Goal: Information Seeking & Learning: Learn about a topic

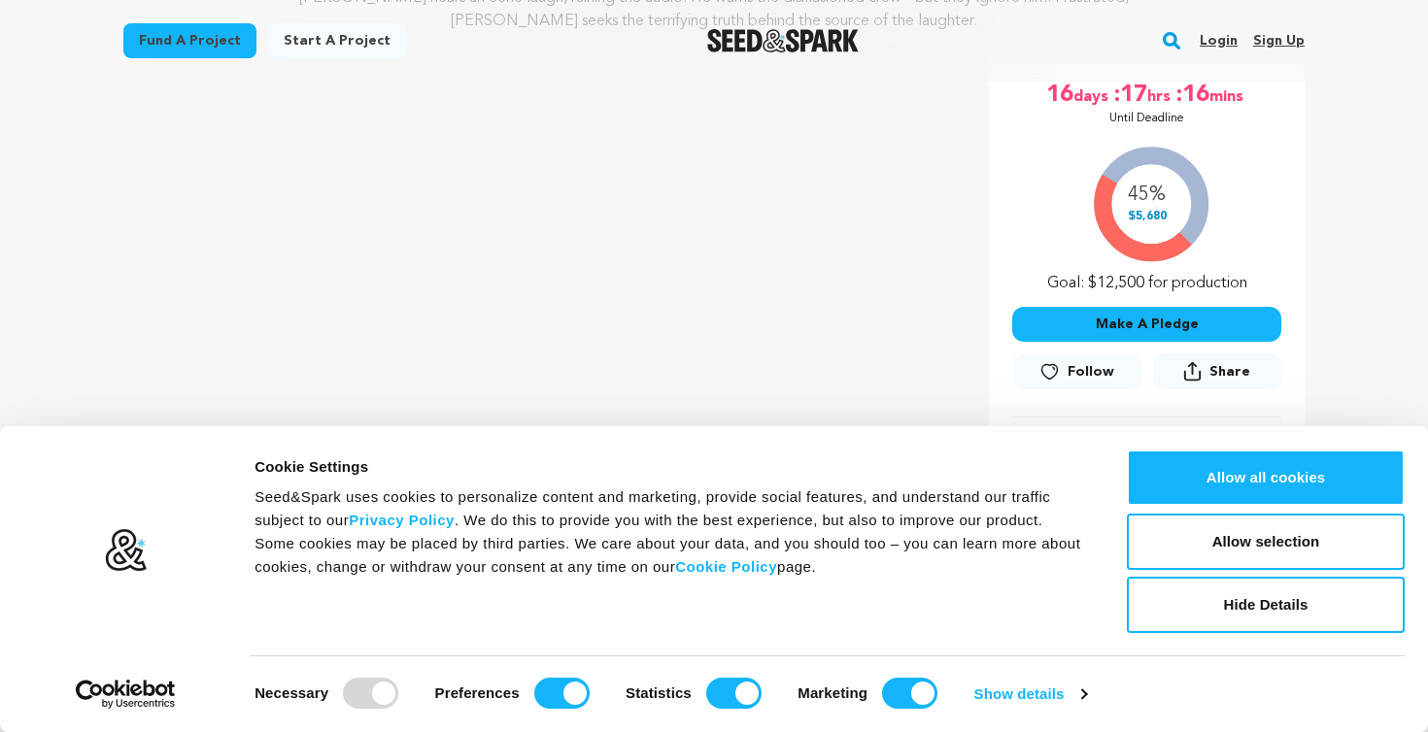
scroll to position [352, 0]
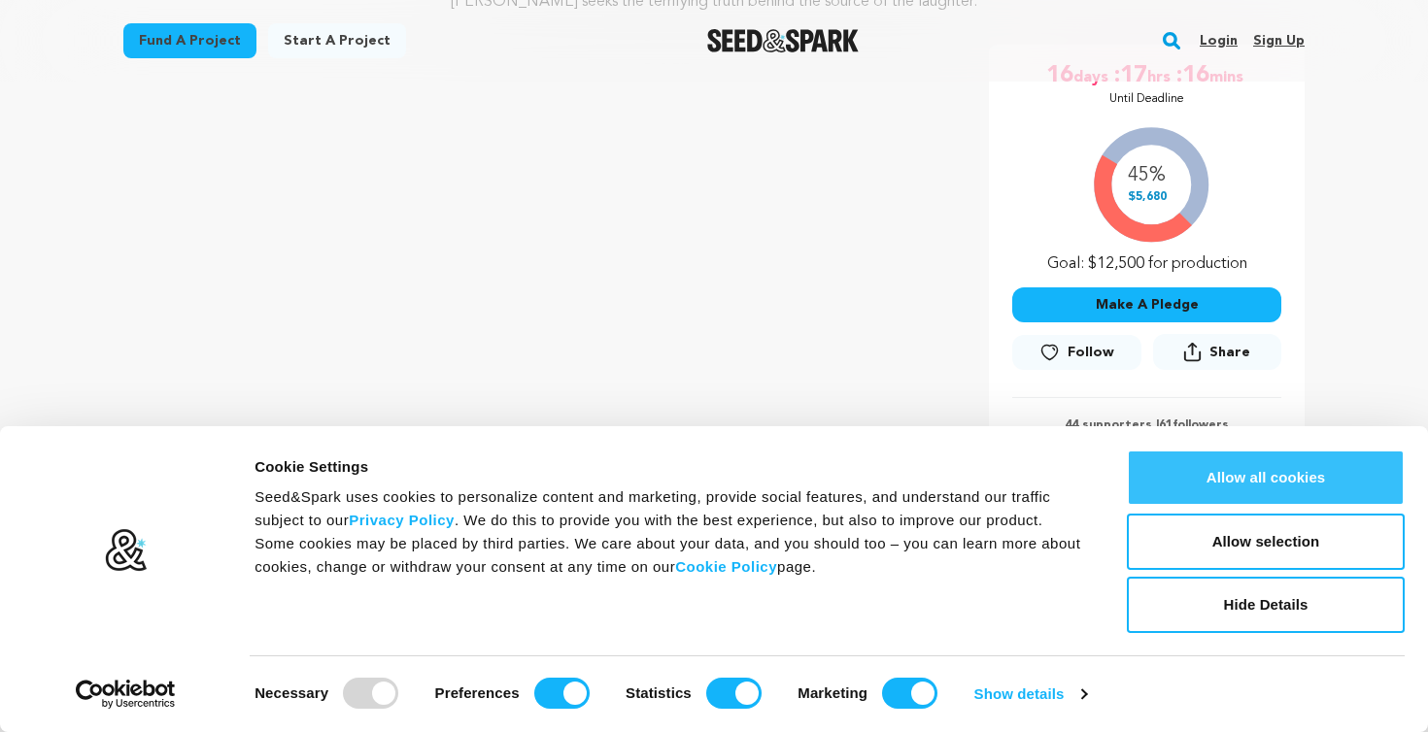
click at [1207, 464] on button "Allow all cookies" at bounding box center [1266, 478] width 278 height 56
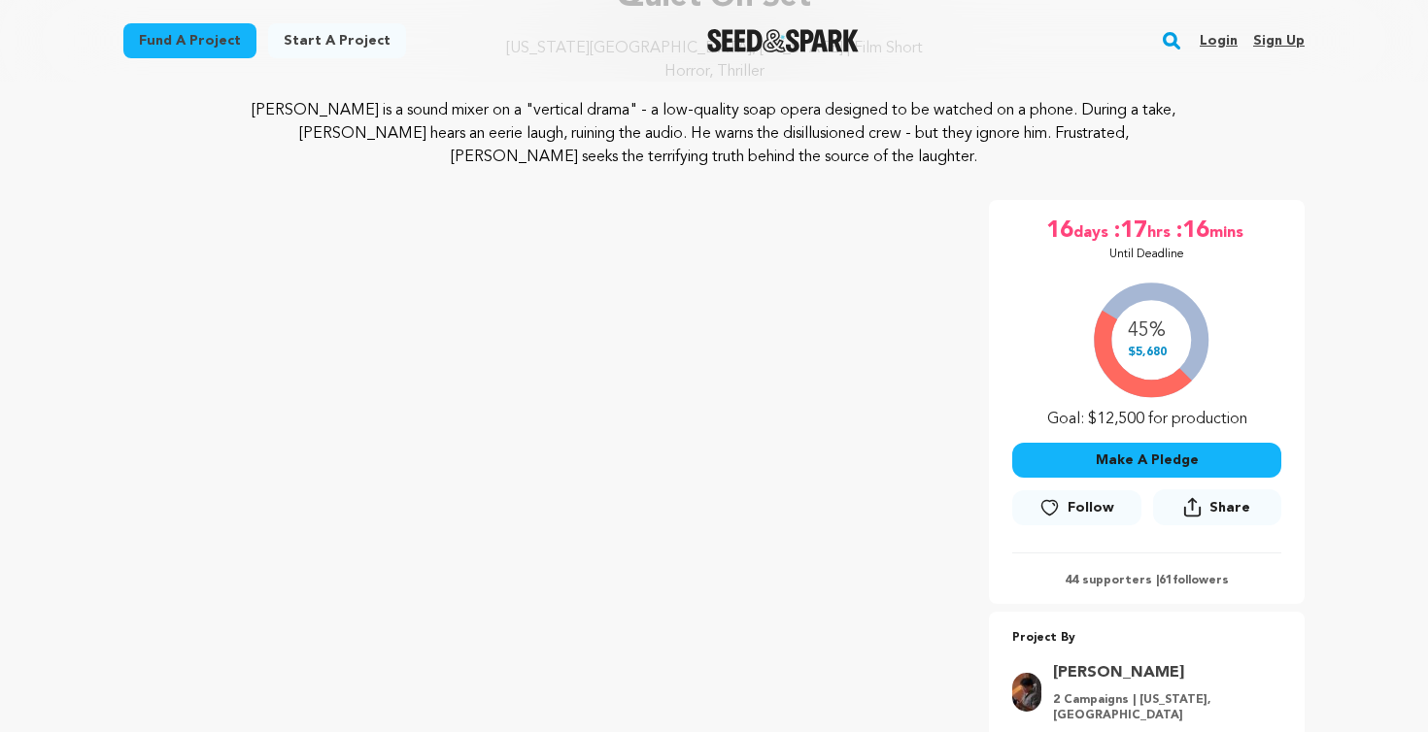
scroll to position [199, 0]
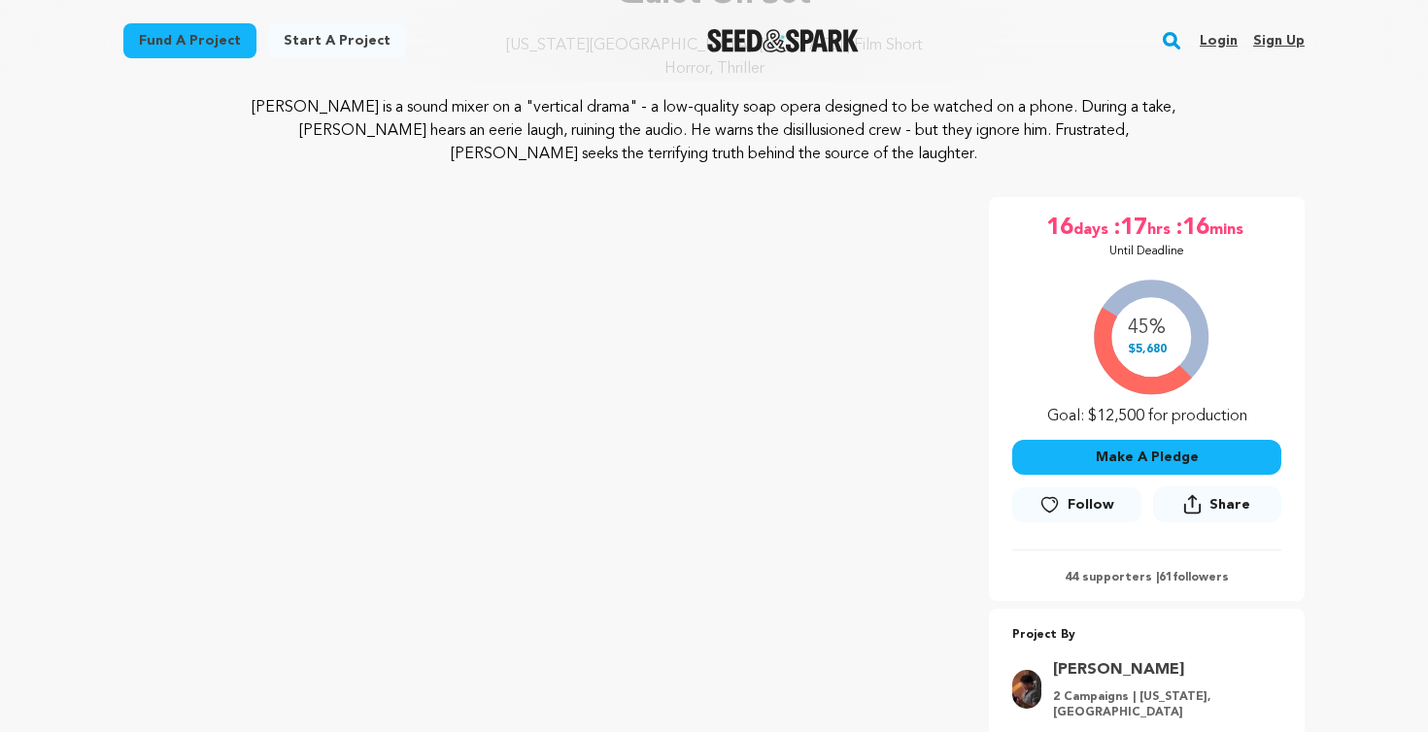
click at [1092, 669] on link "[PERSON_NAME]" at bounding box center [1161, 669] width 217 height 23
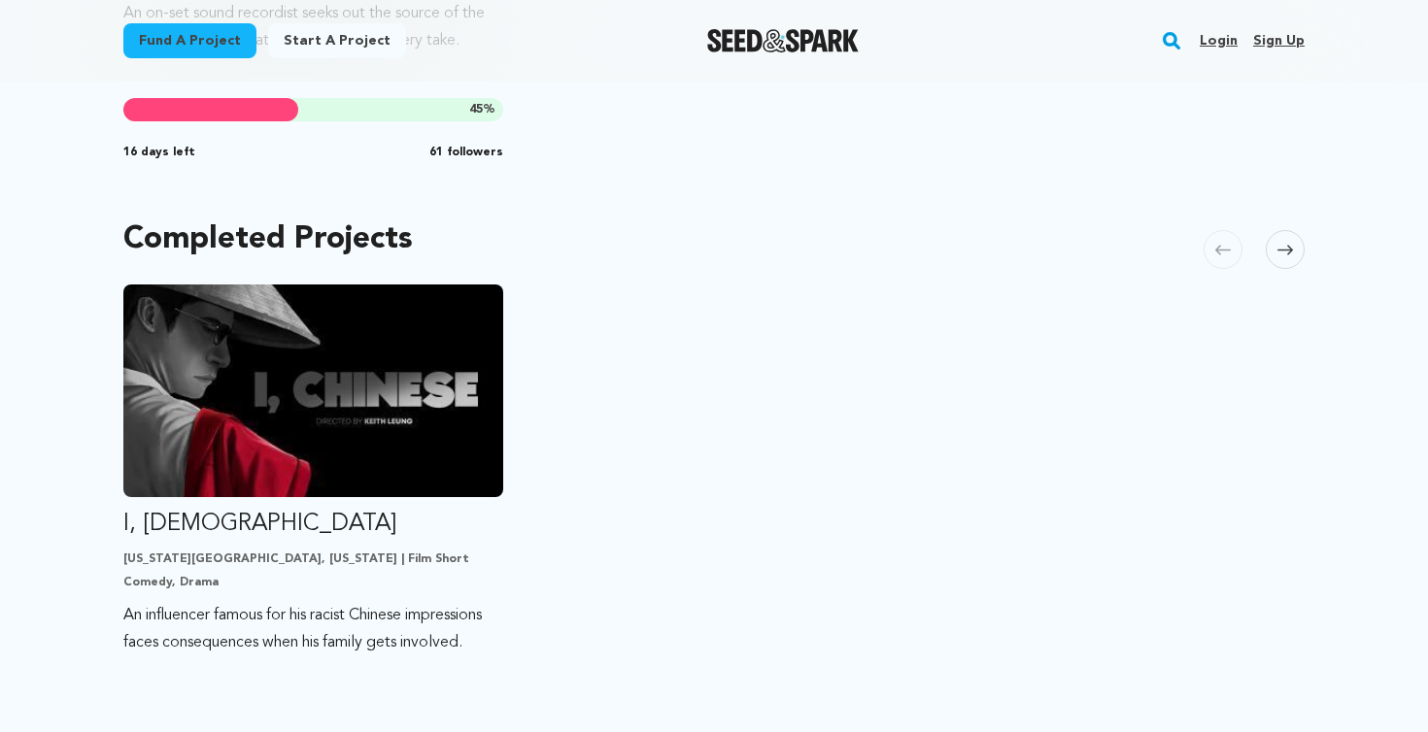
scroll to position [893, 0]
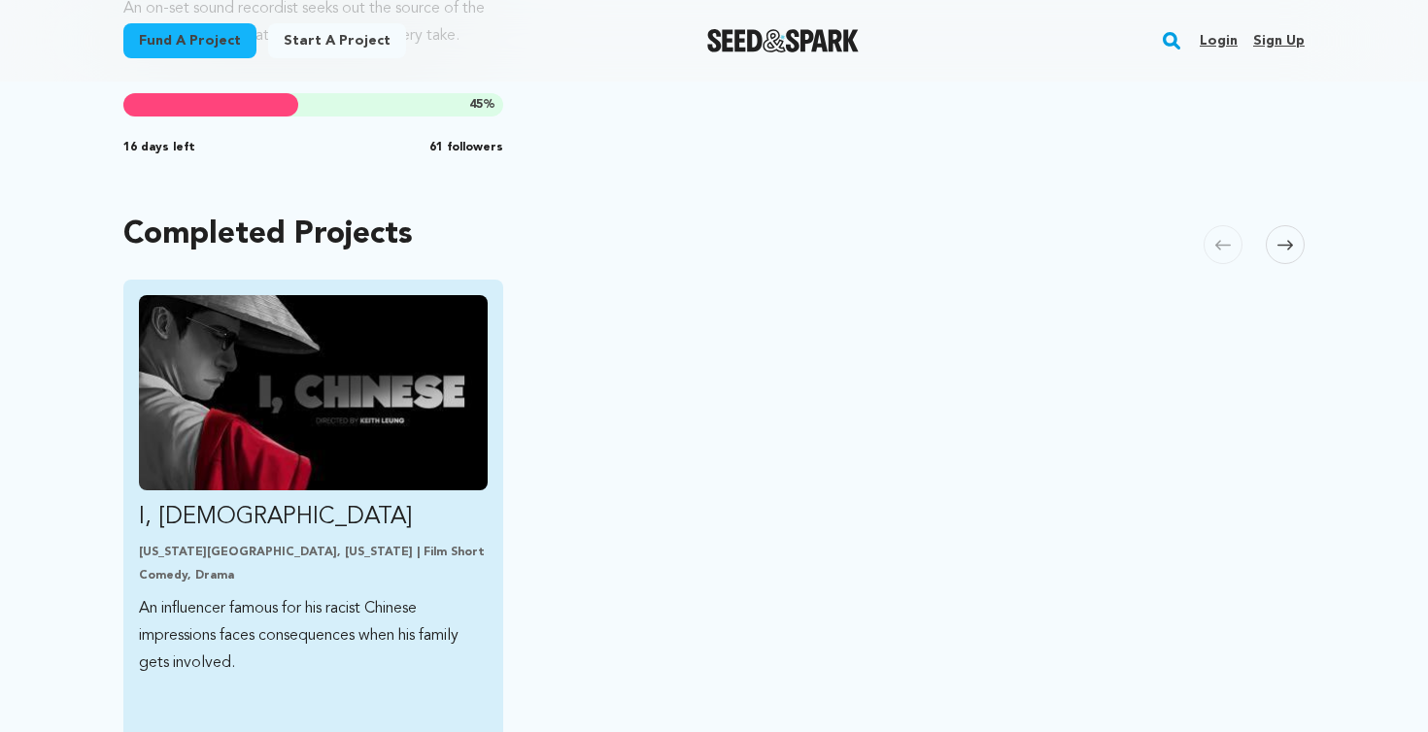
click at [387, 417] on img "Fund I, Chinese" at bounding box center [313, 392] width 349 height 195
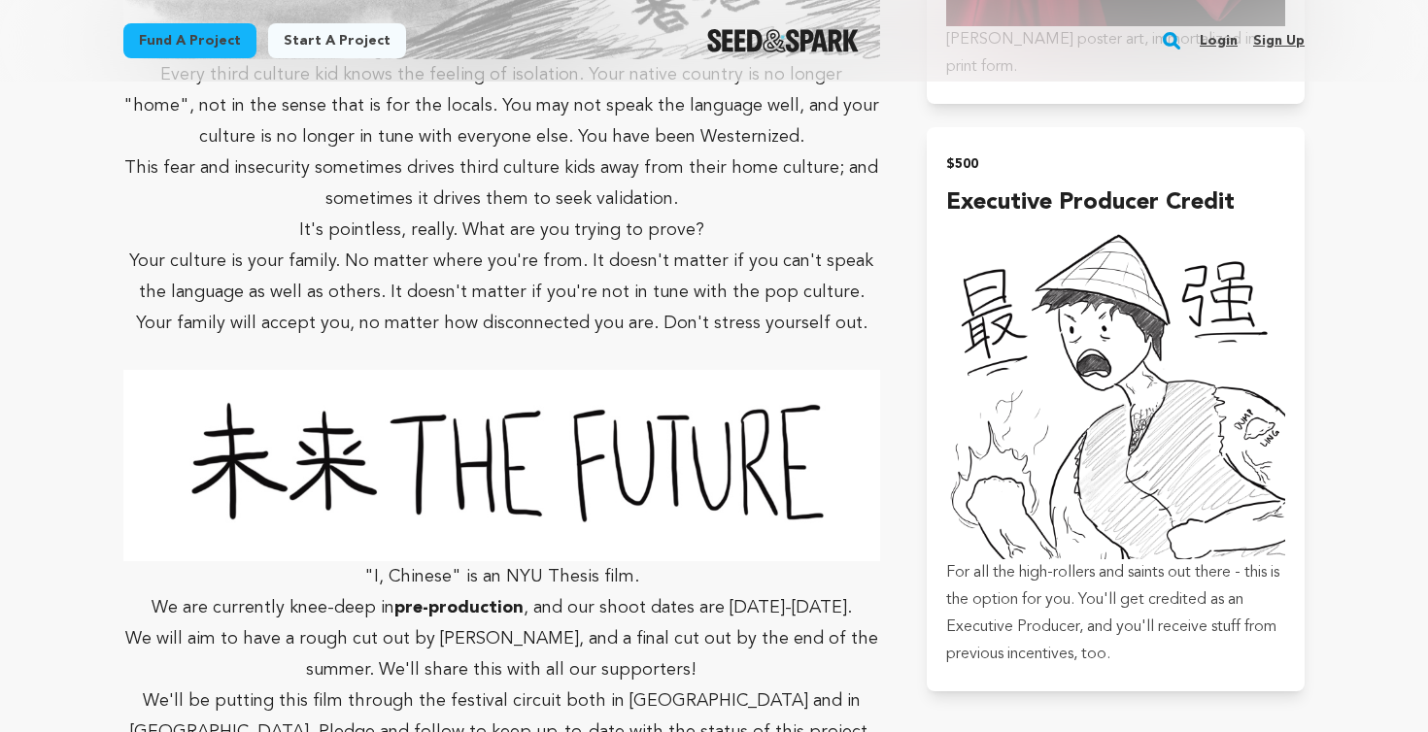
scroll to position [5844, 0]
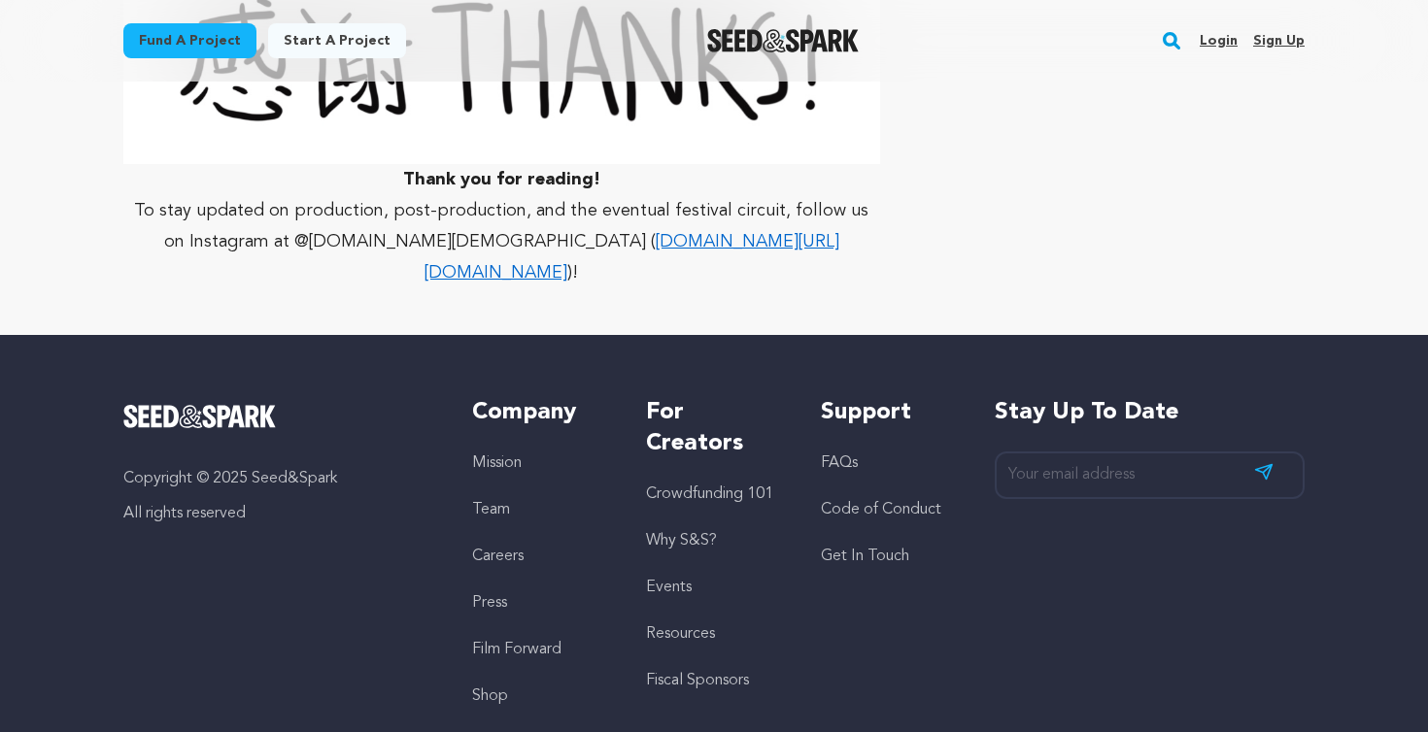
click at [640, 233] on link "[DOMAIN_NAME][URL][DOMAIN_NAME]" at bounding box center [631, 257] width 415 height 49
